Goal: Task Accomplishment & Management: Manage account settings

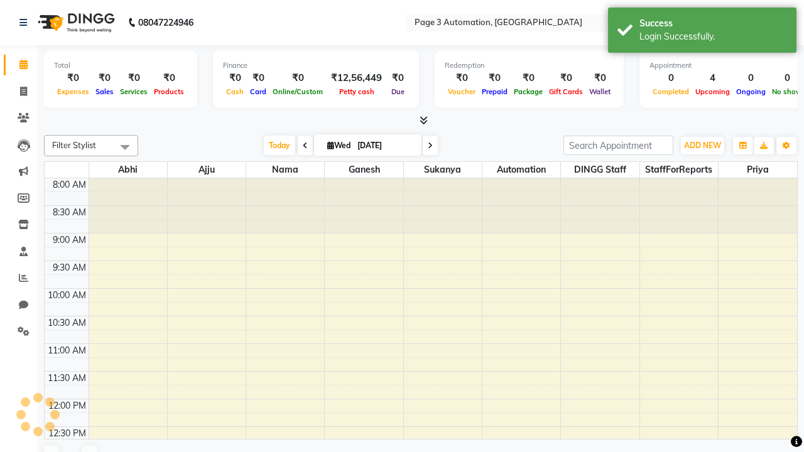
select select "en"
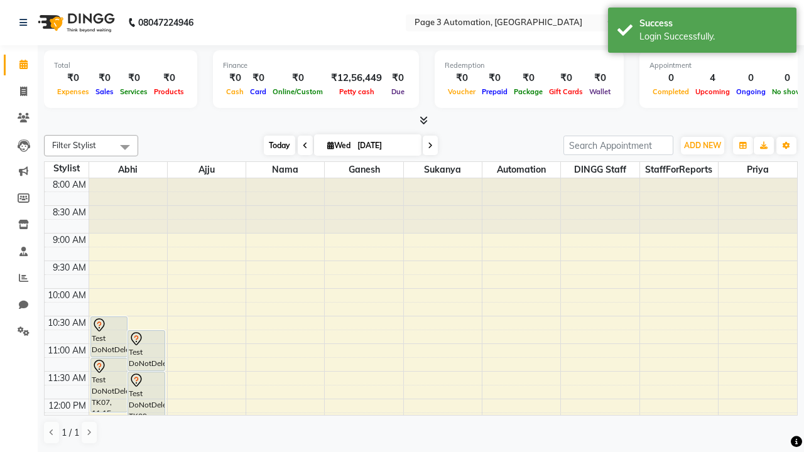
click at [273, 145] on span "Today" at bounding box center [279, 145] width 31 height 19
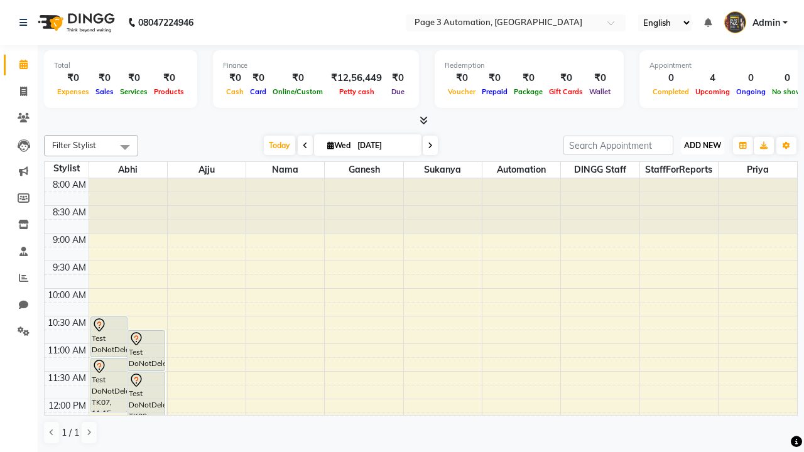
click at [702, 145] on span "ADD NEW" at bounding box center [702, 145] width 37 height 9
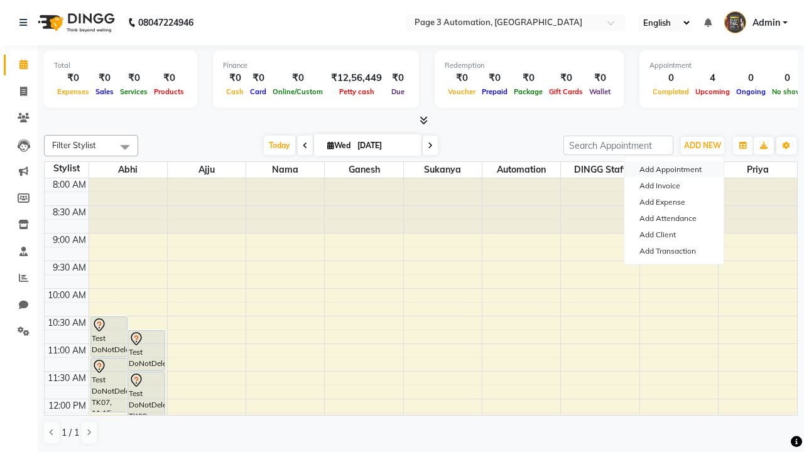
click at [674, 170] on button "Add Appointment" at bounding box center [674, 169] width 99 height 16
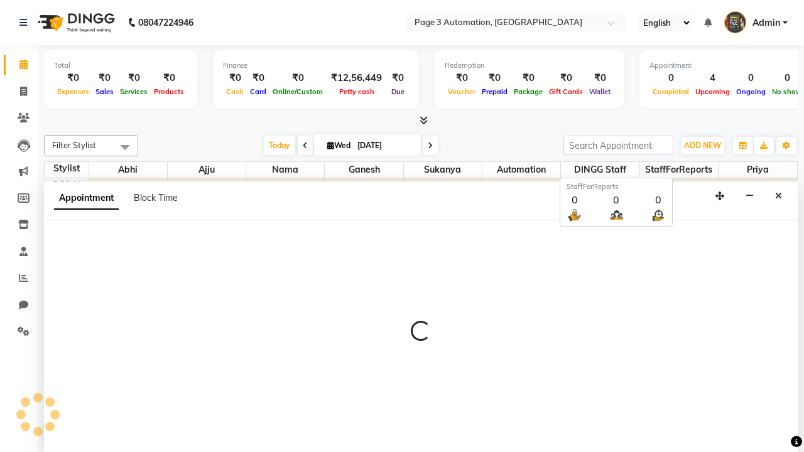
select select "tentative"
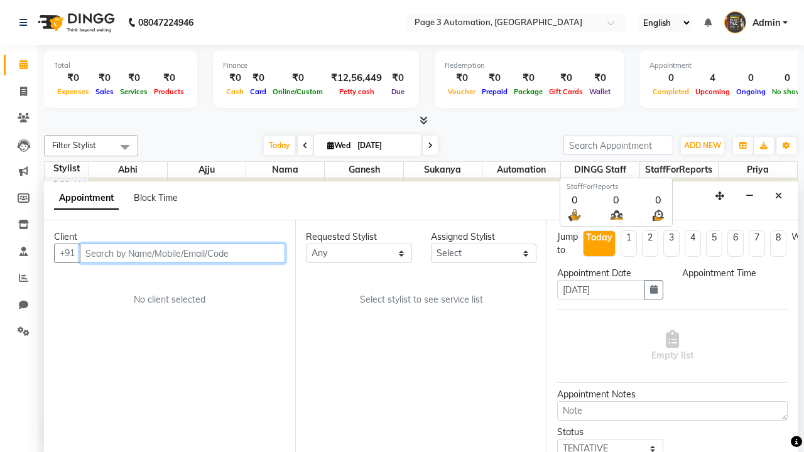
select select "540"
type input "7090909091"
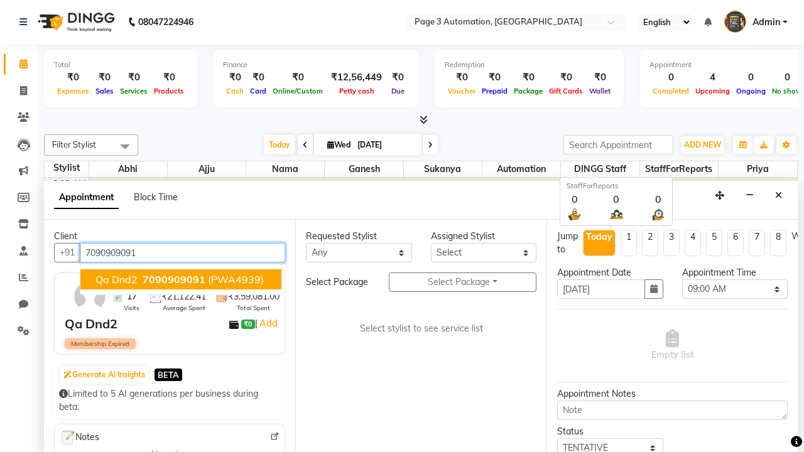
click at [181, 280] on span "7090909091" at bounding box center [174, 279] width 63 height 13
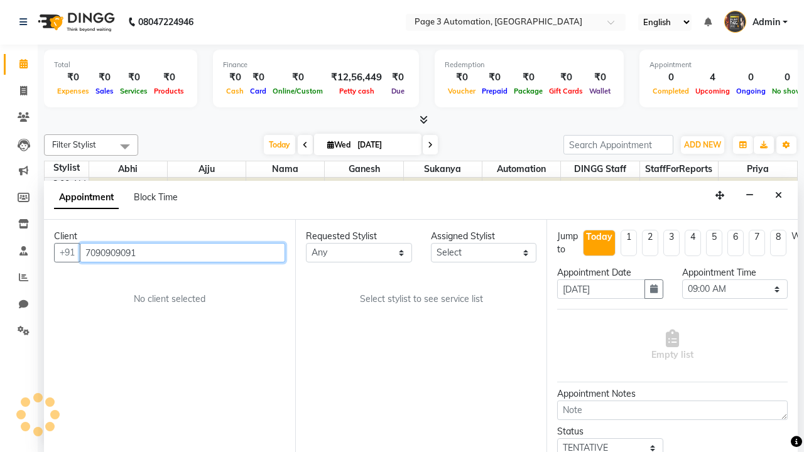
select select "712"
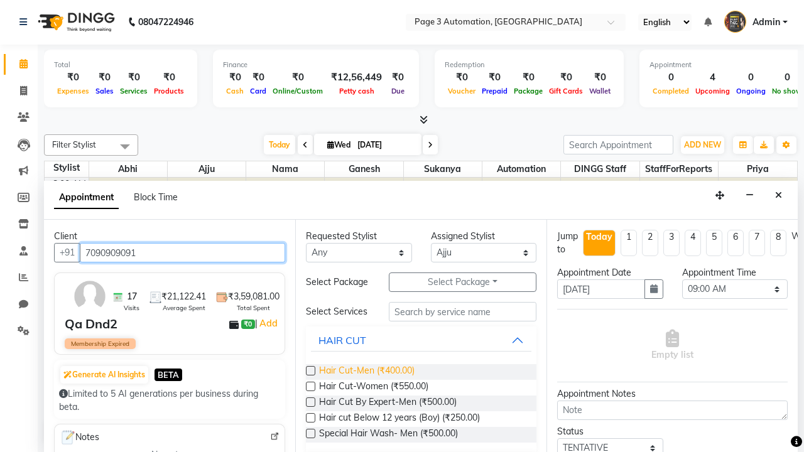
type input "7090909091"
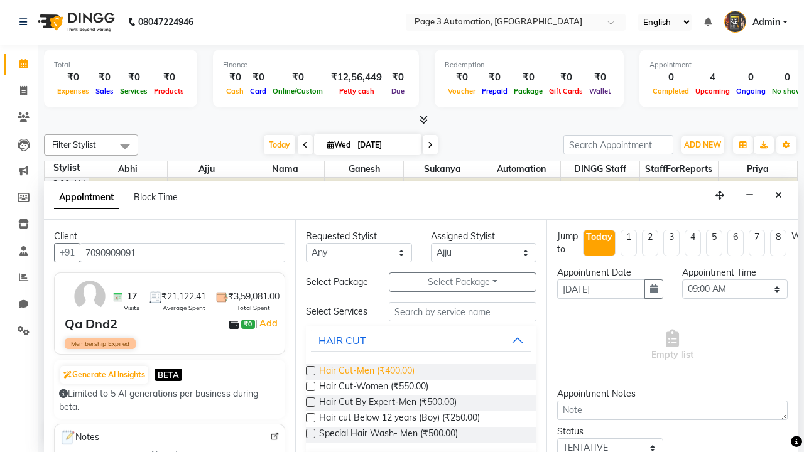
click at [366, 372] on span "Hair Cut-Men (₹400.00)" at bounding box center [367, 372] width 96 height 16
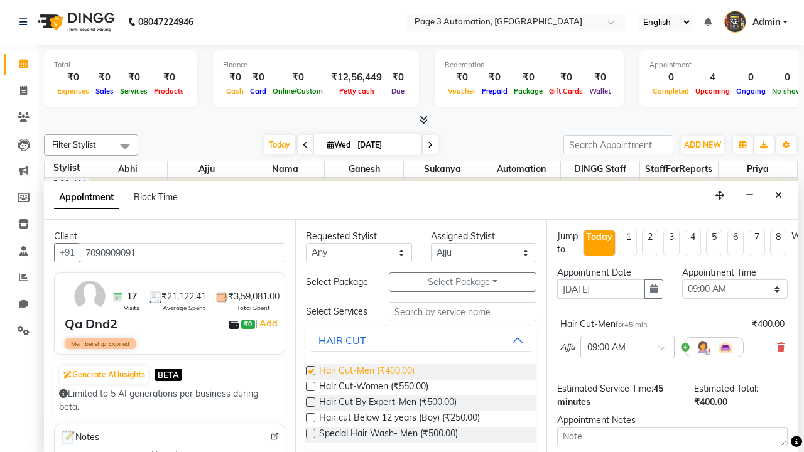
checkbox input "false"
click at [373, 388] on span "Hair Cut-Women (₹550.00)" at bounding box center [373, 388] width 109 height 16
checkbox input "true"
select select "630"
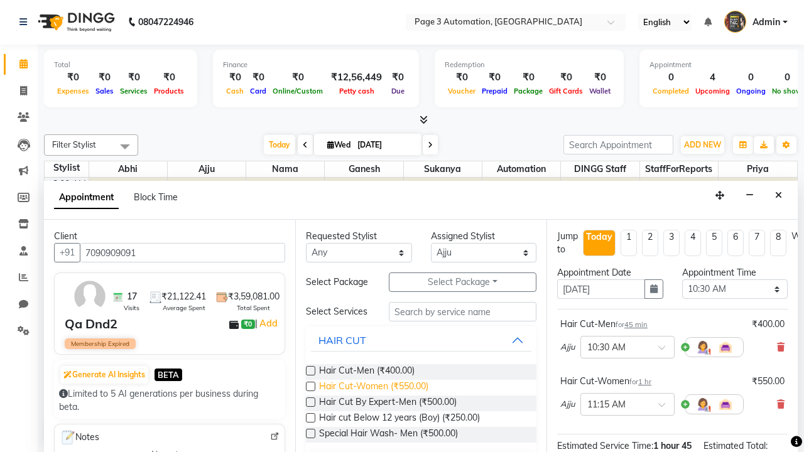
checkbox input "false"
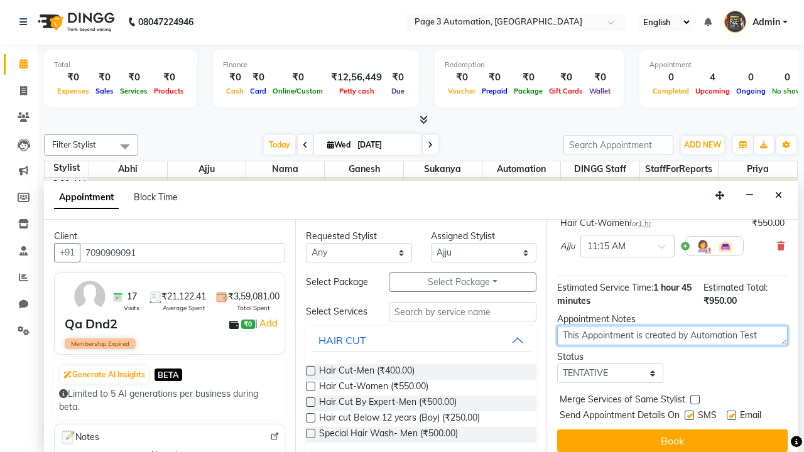
type textarea "This Appointment is created by Automation Test"
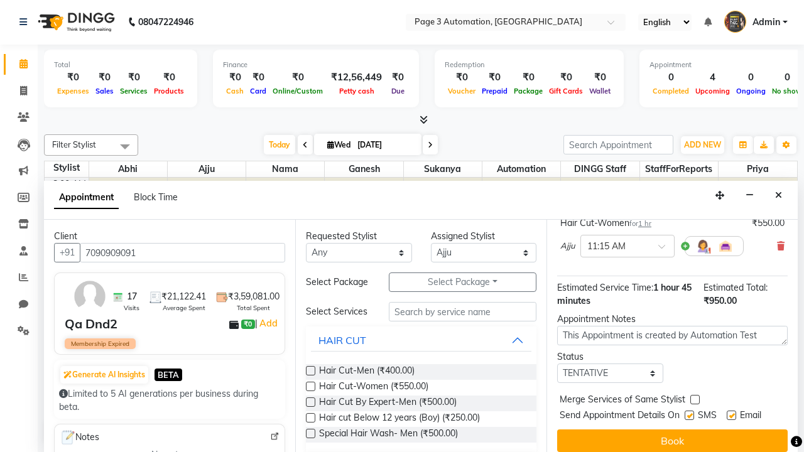
click at [695, 400] on label at bounding box center [694, 399] width 9 height 9
click at [695, 400] on input "checkbox" at bounding box center [694, 401] width 8 height 8
checkbox input "true"
click at [689, 415] on label at bounding box center [689, 415] width 9 height 9
click at [689, 415] on input "checkbox" at bounding box center [689, 417] width 8 height 8
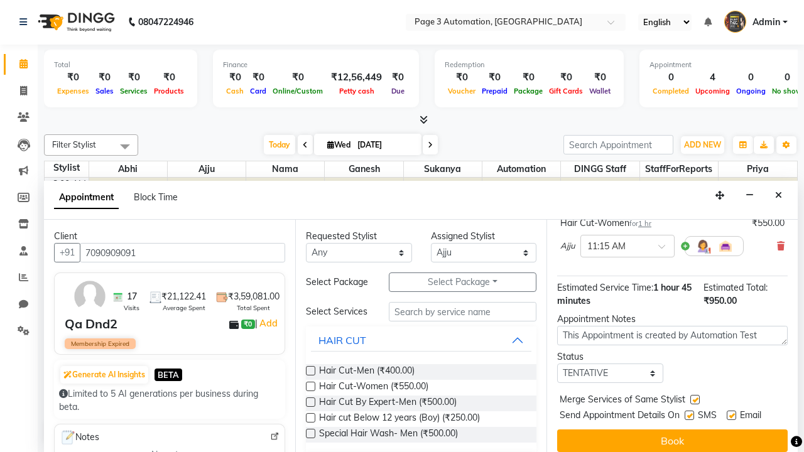
checkbox input "false"
click at [731, 415] on label at bounding box center [731, 415] width 9 height 9
click at [731, 415] on input "checkbox" at bounding box center [731, 417] width 8 height 8
checkbox input "false"
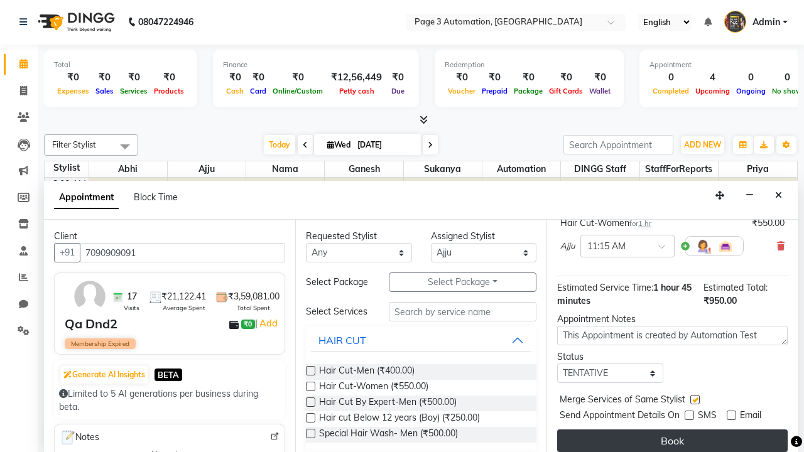
click at [672, 441] on button "Book" at bounding box center [672, 441] width 231 height 23
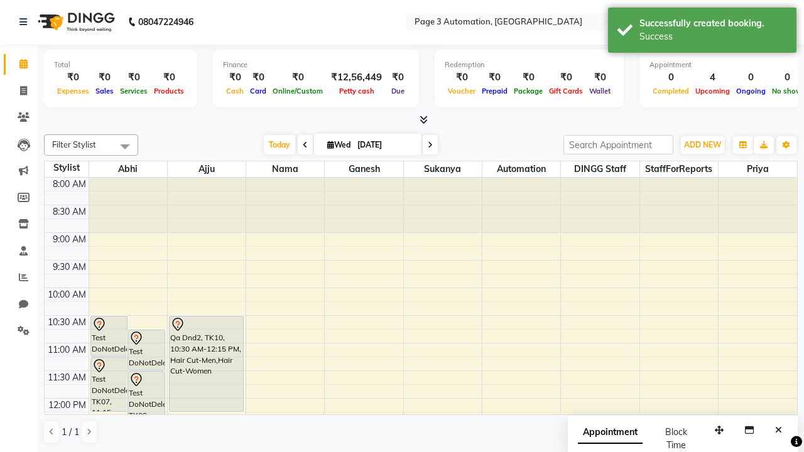
scroll to position [0, 0]
click at [702, 32] on div "Success" at bounding box center [714, 36] width 148 height 13
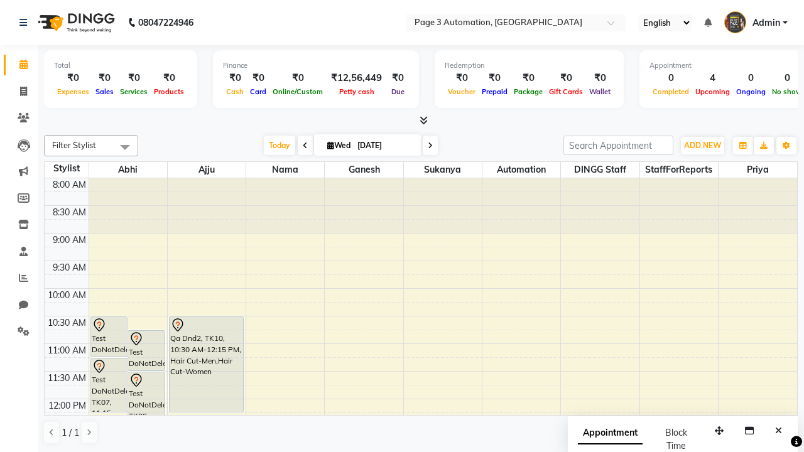
click at [125, 147] on span at bounding box center [124, 147] width 25 height 24
click at [0, 0] on div "Select All" at bounding box center [0, 0] width 0 height 0
checkbox input "true"
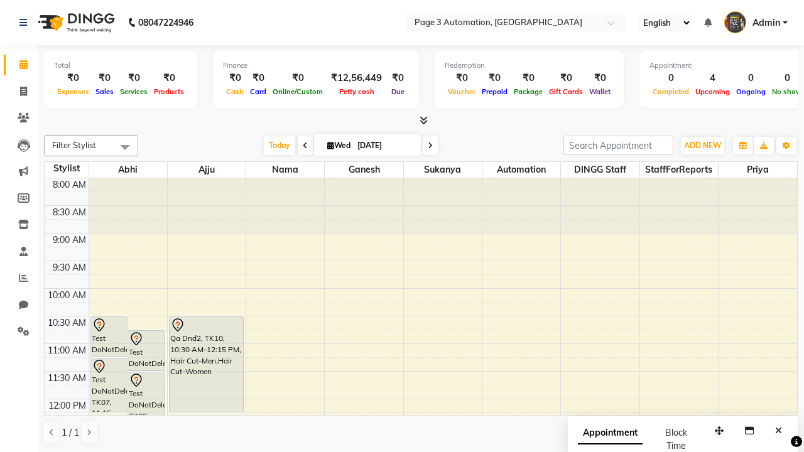
checkbox input "true"
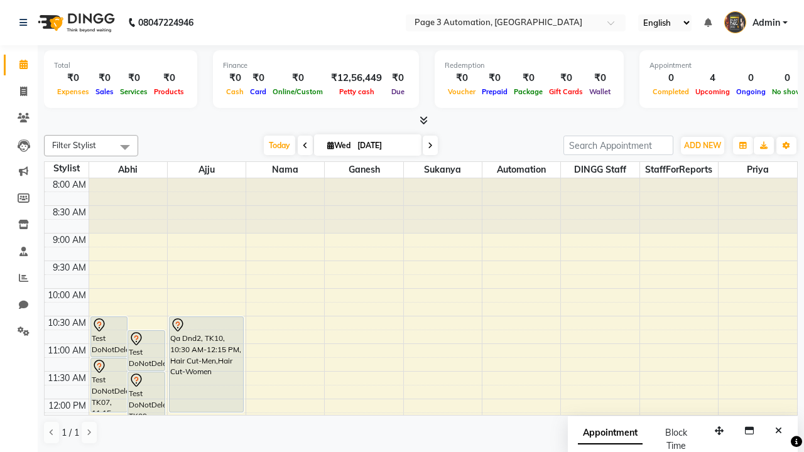
checkbox input "true"
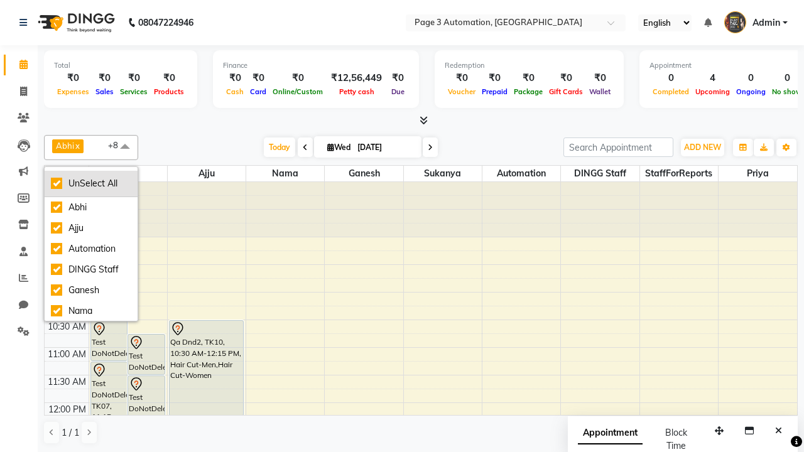
click at [91, 183] on div "UnSelect All" at bounding box center [91, 183] width 80 height 13
checkbox input "false"
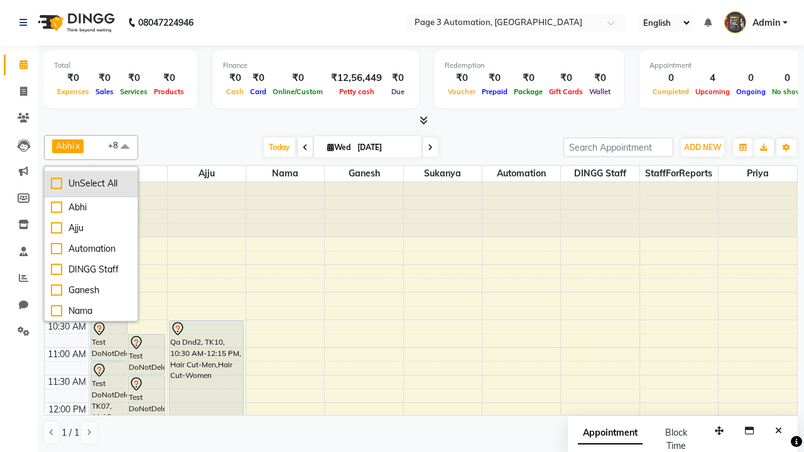
checkbox input "false"
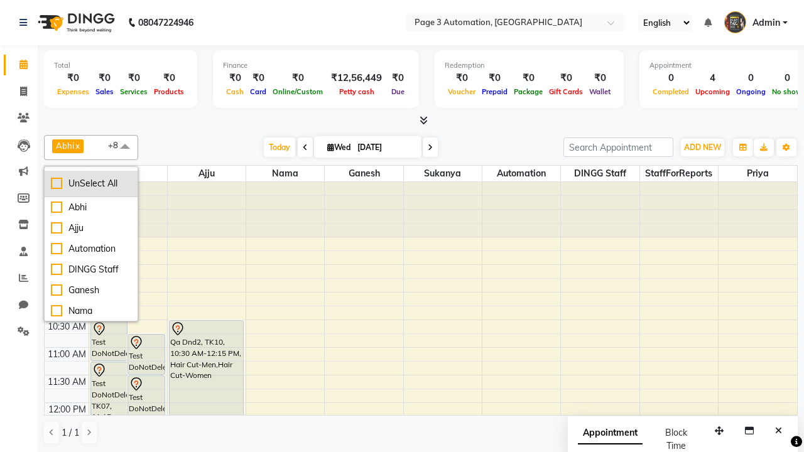
checkbox input "false"
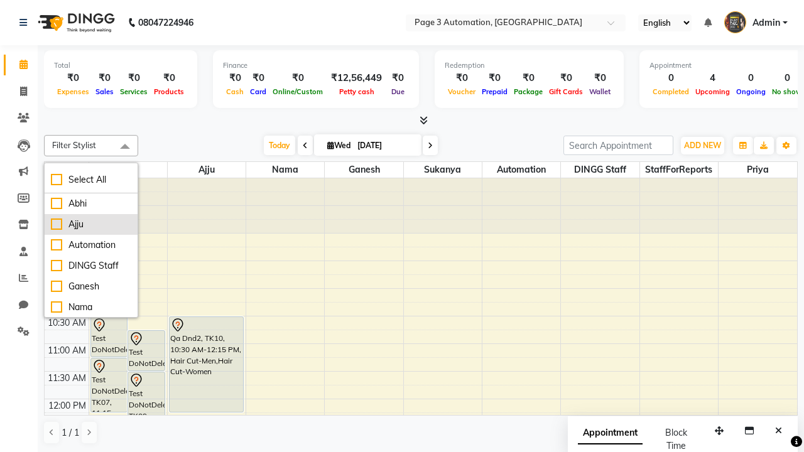
click at [91, 224] on div "Ajju" at bounding box center [91, 224] width 80 height 13
checkbox input "true"
click at [125, 147] on span at bounding box center [124, 147] width 25 height 24
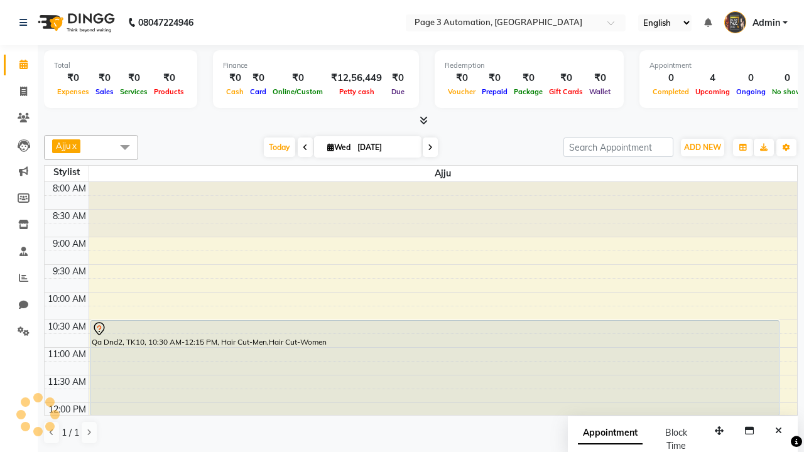
click at [435, 368] on div "Qa Dnd2, TK10, 10:30 AM-12:15 PM, Hair Cut-Men,Hair Cut-Women" at bounding box center [435, 368] width 688 height 95
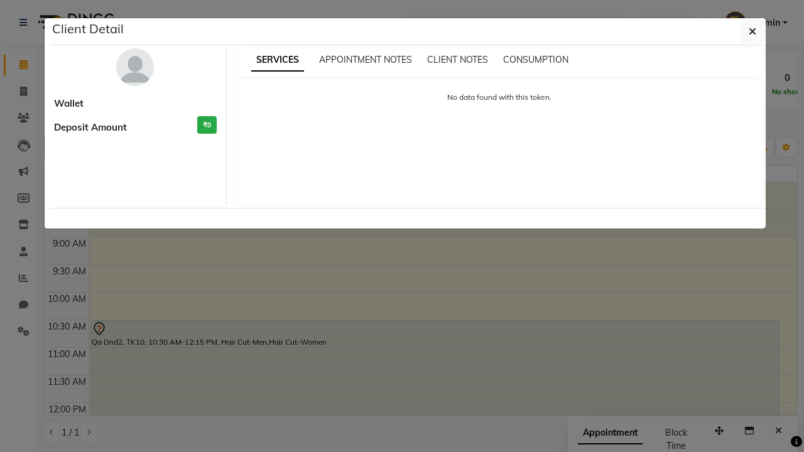
select select "7"
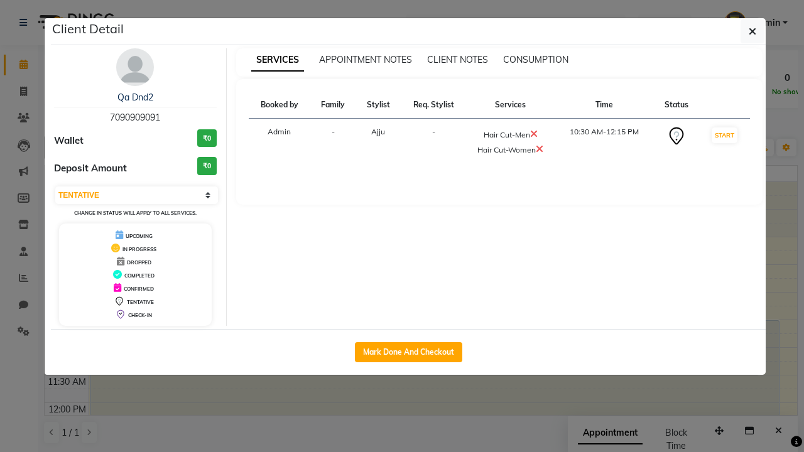
scroll to position [1, 0]
click at [408, 352] on button "Mark Done And Checkout" at bounding box center [408, 352] width 107 height 20
select select "service"
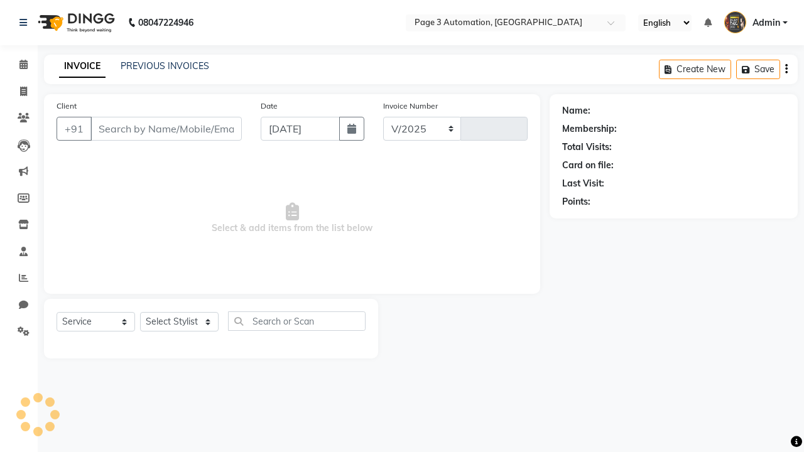
select select "2774"
type input "8772"
type input "7090909091"
select select "712"
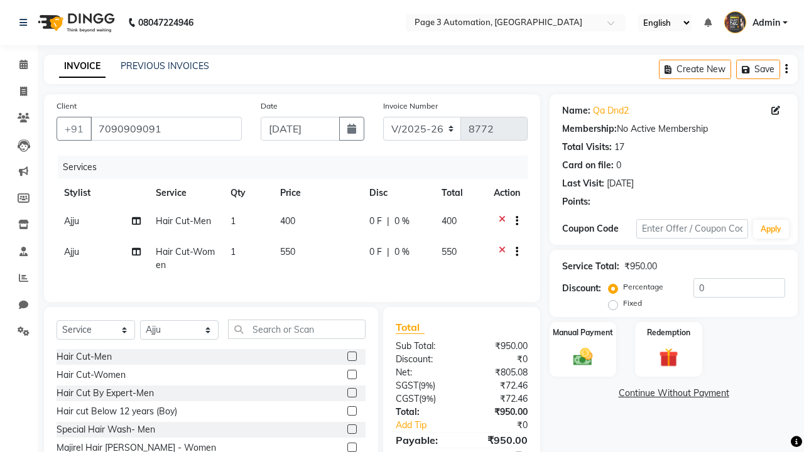
click at [502, 253] on icon at bounding box center [502, 254] width 7 height 16
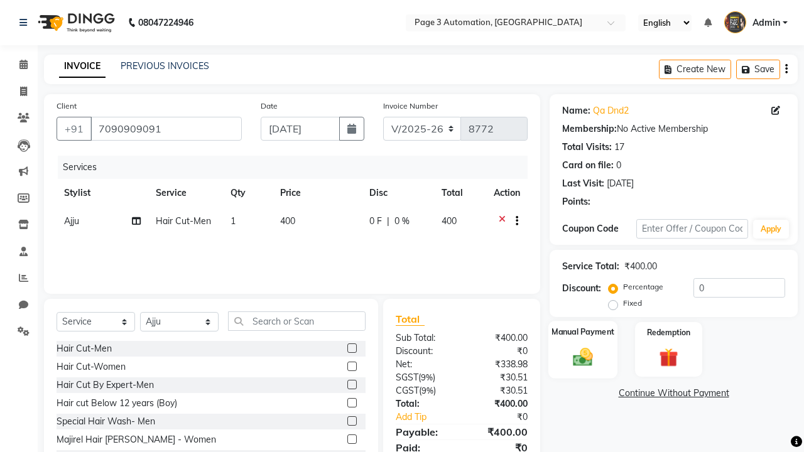
click at [583, 332] on label "Manual Payment" at bounding box center [583, 332] width 63 height 12
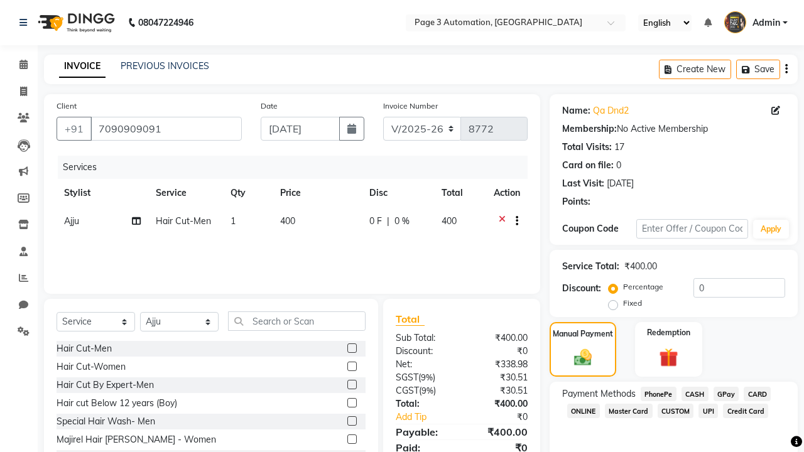
click at [695, 394] on span "CASH" at bounding box center [695, 394] width 27 height 14
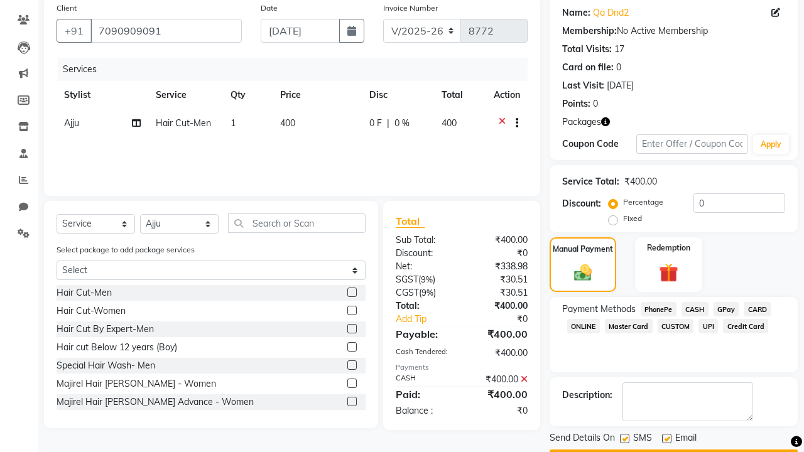
click at [625, 439] on label at bounding box center [624, 438] width 9 height 9
click at [625, 439] on input "checkbox" at bounding box center [624, 439] width 8 height 8
checkbox input "false"
click at [667, 439] on label at bounding box center [666, 438] width 9 height 9
click at [667, 439] on input "checkbox" at bounding box center [666, 439] width 8 height 8
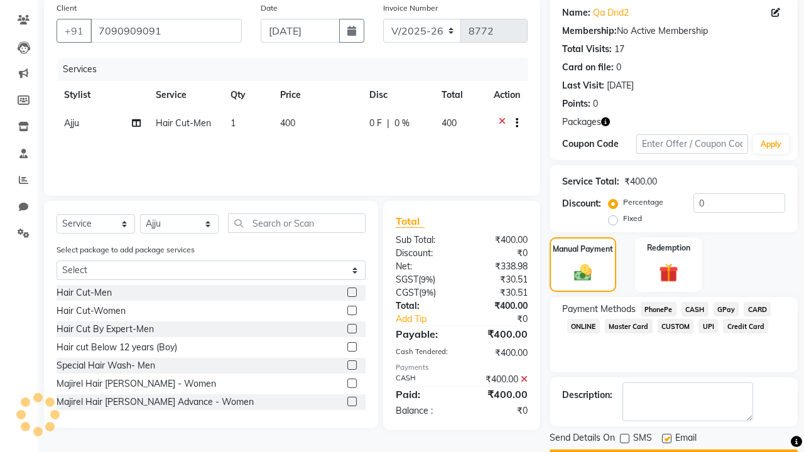
checkbox input "false"
click at [674, 450] on button "Checkout" at bounding box center [674, 459] width 248 height 19
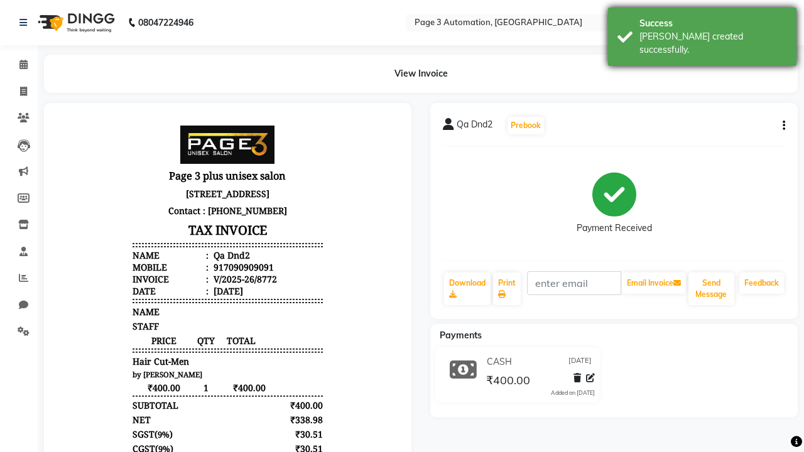
click at [702, 32] on div "[PERSON_NAME] created successfully." at bounding box center [714, 43] width 148 height 26
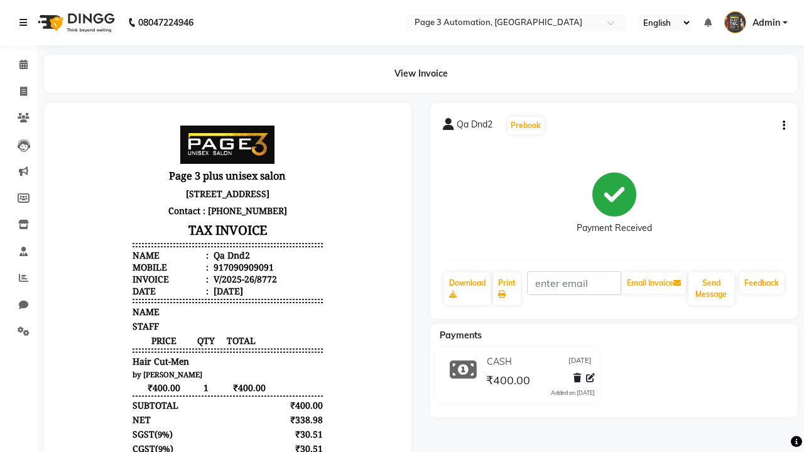
click at [26, 23] on icon at bounding box center [23, 22] width 8 height 9
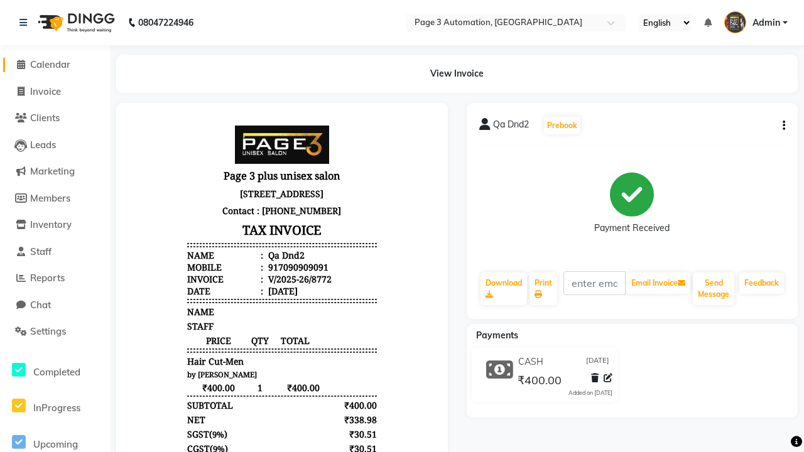
click at [55, 65] on span "Calendar" at bounding box center [50, 64] width 40 height 12
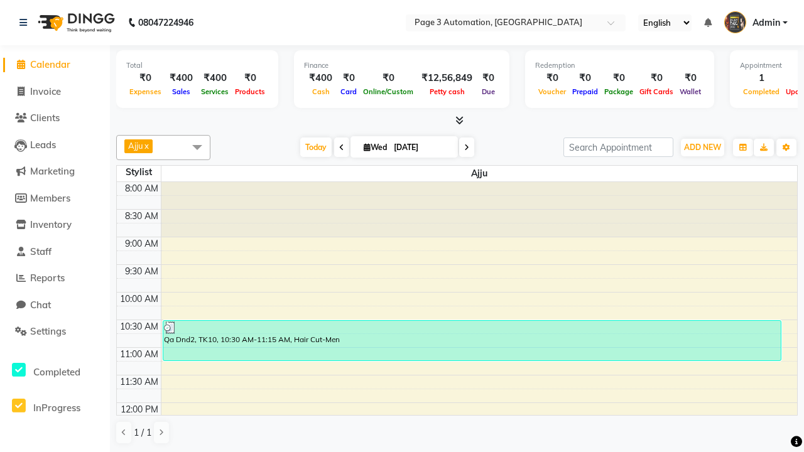
click at [472, 341] on div "Qa Dnd2, TK10, 10:30 AM-11:15 AM, Hair Cut-Men" at bounding box center [472, 341] width 618 height 40
select select "3"
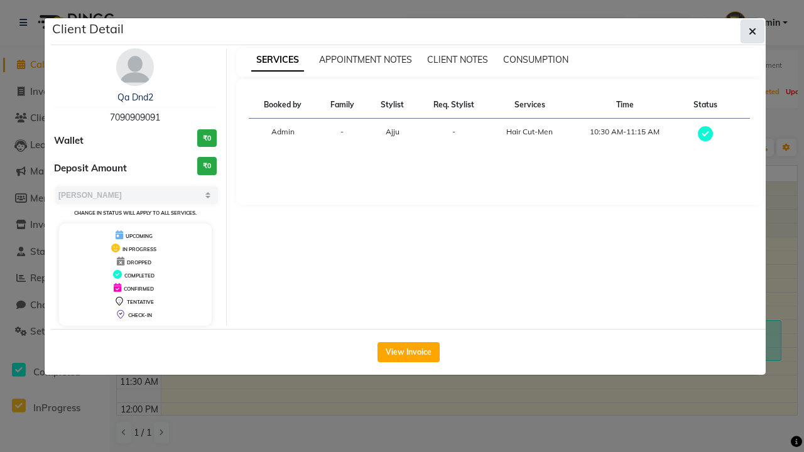
click at [753, 31] on icon "button" at bounding box center [753, 31] width 8 height 10
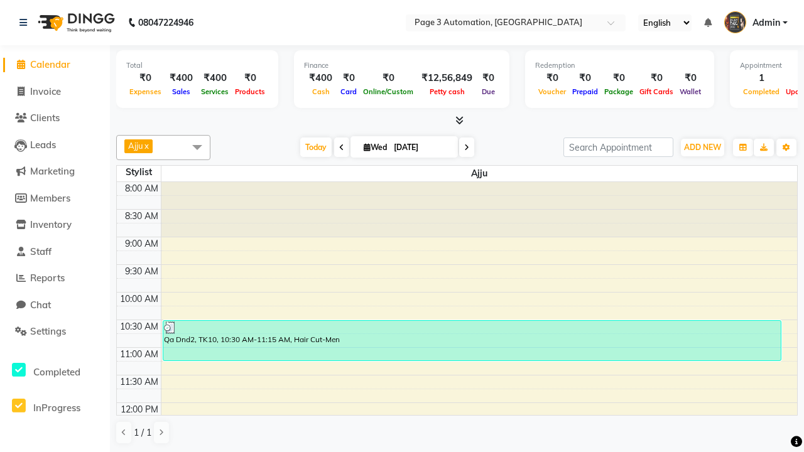
click at [197, 147] on span at bounding box center [197, 147] width 25 height 24
